Goal: Check status: Check status

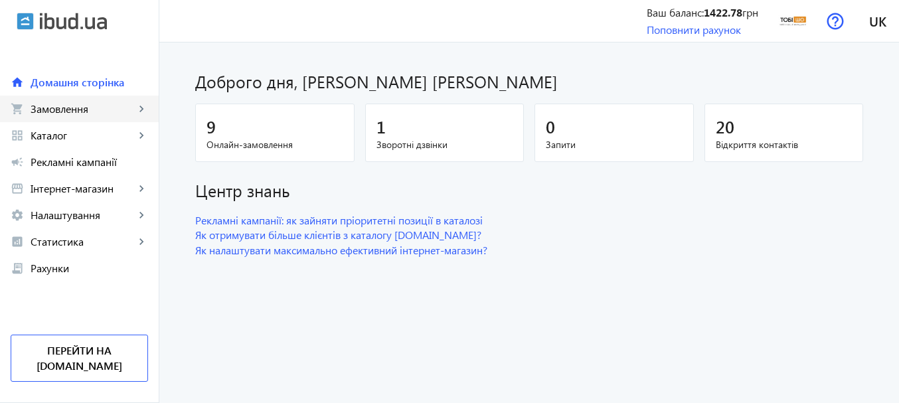
click at [92, 104] on span "Замовлення" at bounding box center [83, 108] width 104 height 13
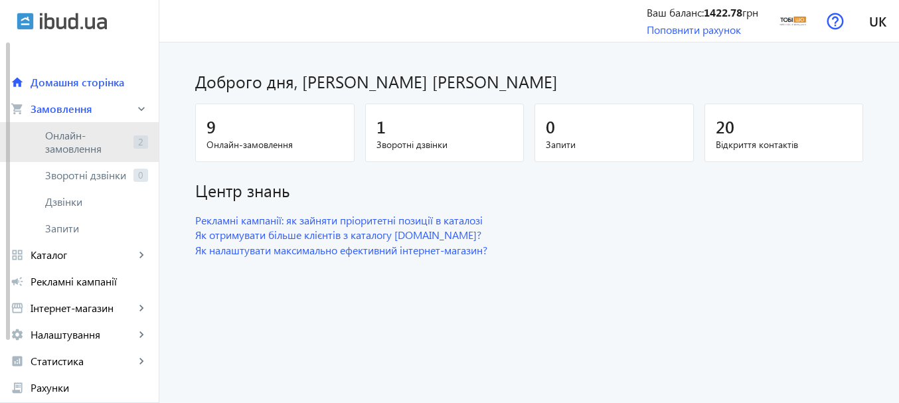
click at [107, 138] on span "Онлайн-замовлення" at bounding box center [86, 142] width 83 height 27
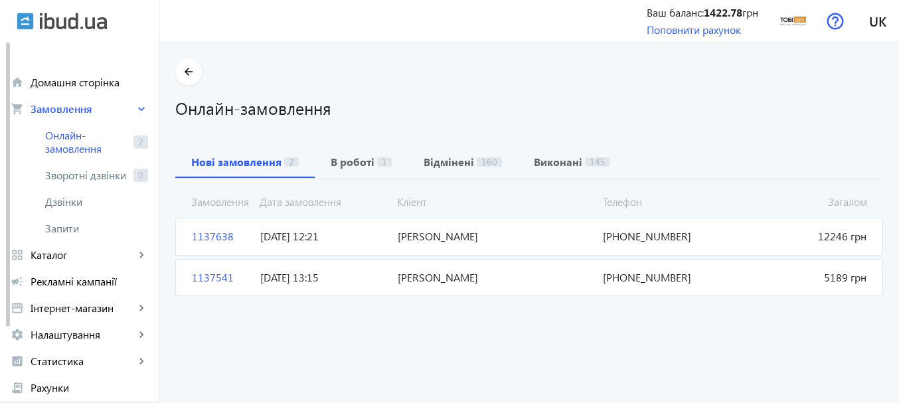
click at [280, 280] on span "[DATE] 13:15" at bounding box center [323, 277] width 137 height 15
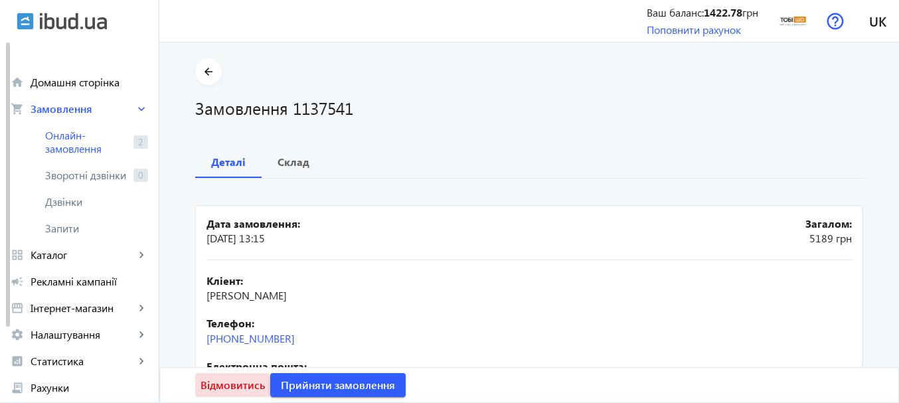
click at [241, 387] on span "Відмовитись" at bounding box center [233, 385] width 64 height 15
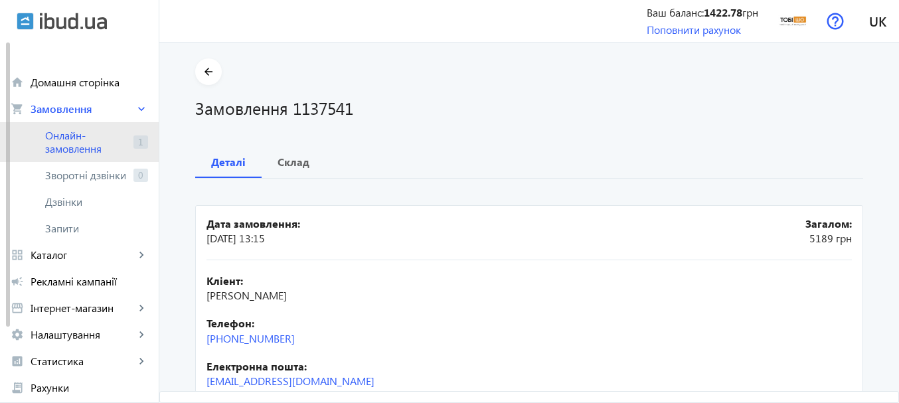
click at [94, 141] on span "Онлайн-замовлення" at bounding box center [86, 142] width 83 height 27
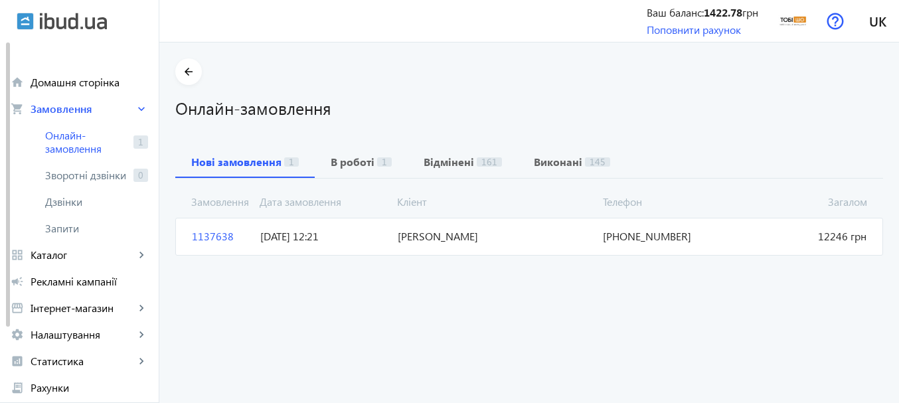
click at [301, 234] on span "[DATE] 12:21" at bounding box center [323, 236] width 137 height 15
